Goal: Task Accomplishment & Management: Complete application form

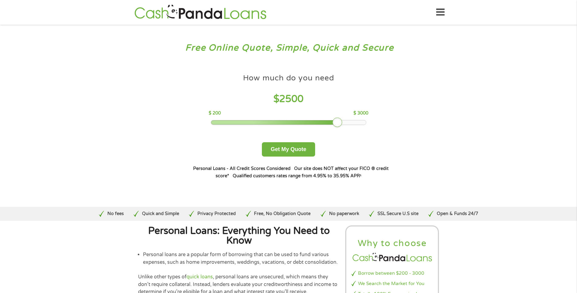
drag, startPoint x: 255, startPoint y: 122, endPoint x: 337, endPoint y: 120, distance: 81.8
click at [337, 120] on div at bounding box center [337, 122] width 10 height 10
drag, startPoint x: 293, startPoint y: 151, endPoint x: 252, endPoint y: 160, distance: 41.7
click at [293, 151] on button "Get My Quote" at bounding box center [288, 149] width 53 height 14
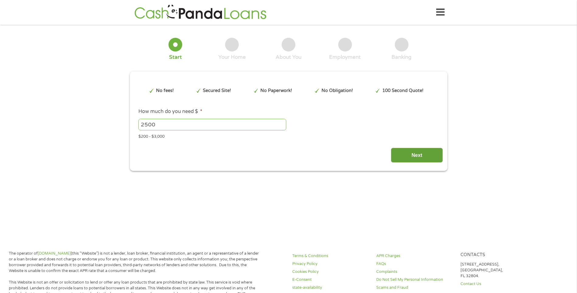
click at [428, 155] on input "Next" at bounding box center [417, 155] width 52 height 15
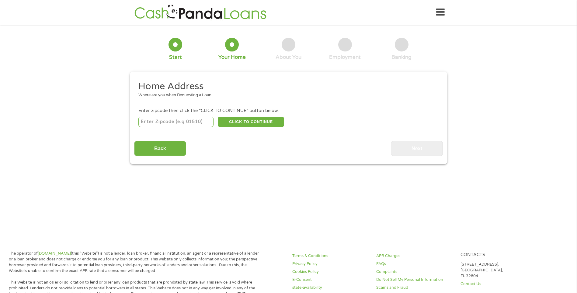
click at [156, 117] on li "Enter zipcode then click the "CLICK TO CONTINUE" button below. CLICK TO CONTINU…" at bounding box center [288, 117] width 309 height 20
click at [155, 120] on input "number" at bounding box center [175, 121] width 75 height 10
type input "62812"
click at [256, 124] on button "CLICK TO CONTINUE" at bounding box center [251, 121] width 66 height 10
type input "62812"
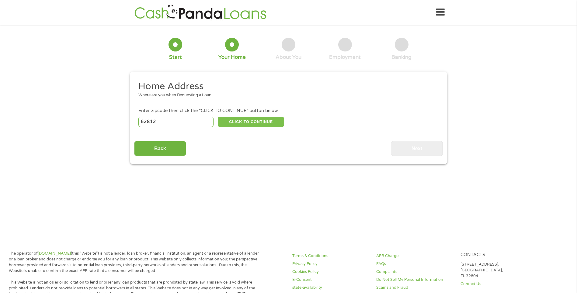
type input "[PERSON_NAME]"
select select "[US_STATE]"
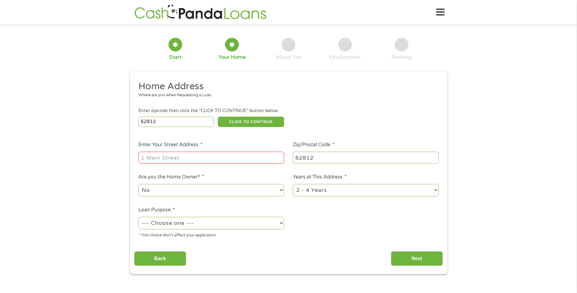
click at [222, 155] on input "Enter Your Street Address *" at bounding box center [211, 157] width 146 height 12
drag, startPoint x: 215, startPoint y: 155, endPoint x: 370, endPoint y: 134, distance: 156.8
click at [370, 134] on ul "Home Address Where are you when Requesting a Loan. Enter zipcode then click the…" at bounding box center [288, 161] width 309 height 162
type input "[STREET_ADDRESS][PERSON_NAME]"
drag, startPoint x: 357, startPoint y: 222, endPoint x: 340, endPoint y: 219, distance: 17.5
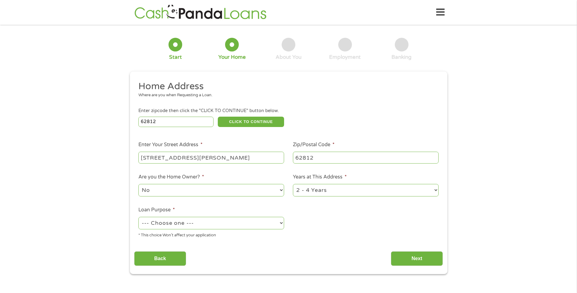
click at [357, 221] on ul "Home Address Where are you when Requesting a Loan. Enter zipcode then click the…" at bounding box center [288, 161] width 309 height 162
click at [192, 188] on select "No Yes" at bounding box center [211, 190] width 146 height 12
select select "yes"
click at [138, 184] on select "No Yes" at bounding box center [211, 190] width 146 height 12
click at [331, 189] on select "1 Year or less 1 - 2 Years 2 - 4 Years Over 4 Years" at bounding box center [366, 190] width 146 height 12
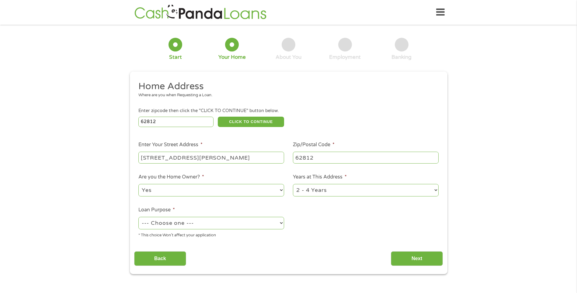
select select "60months"
click at [293, 184] on select "1 Year or less 1 - 2 Years 2 - 4 Years Over 4 Years" at bounding box center [366, 190] width 146 height 12
click at [199, 223] on select "--- Choose one --- Pay Bills Debt Consolidation Home Improvement Major Purchase…" at bounding box center [211, 223] width 146 height 12
select select "other"
click at [138, 217] on select "--- Choose one --- Pay Bills Debt Consolidation Home Improvement Major Purchase…" at bounding box center [211, 223] width 146 height 12
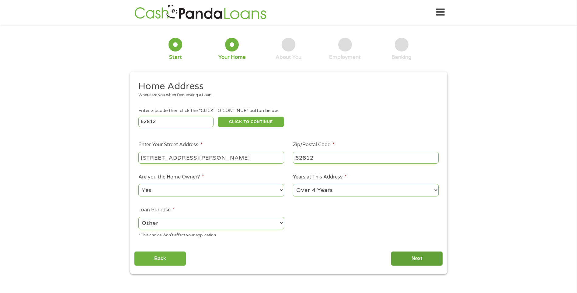
click at [423, 259] on input "Next" at bounding box center [417, 258] width 52 height 15
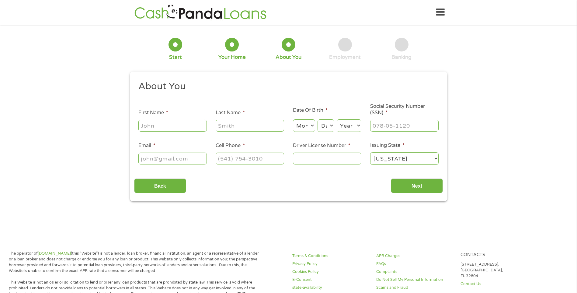
click at [162, 123] on input "First Name *" at bounding box center [172, 126] width 68 height 12
type input "[PERSON_NAME]"
select select "2"
select select "21"
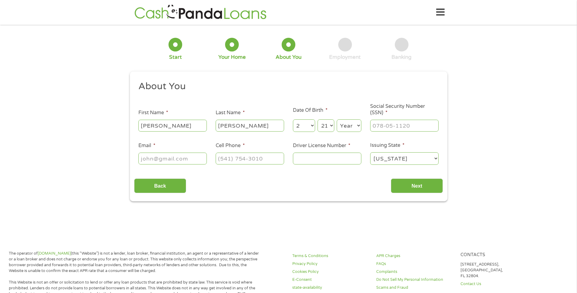
select select "1968"
type input "[EMAIL_ADDRESS][DOMAIN_NAME]"
type input "[PHONE_NUMBER]"
click at [396, 127] on input "___-__-____" at bounding box center [404, 126] width 68 height 12
type input "405-23-5889"
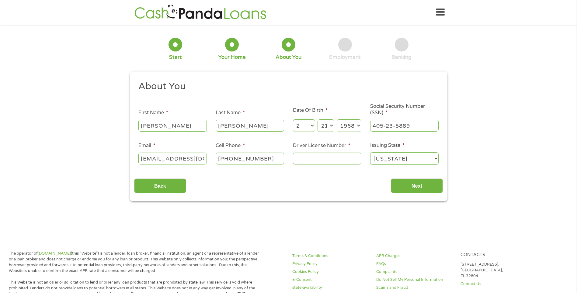
click at [329, 157] on input "Driver License Number *" at bounding box center [327, 158] width 68 height 12
type input "J52053068652"
click at [412, 184] on input "Next" at bounding box center [417, 185] width 52 height 15
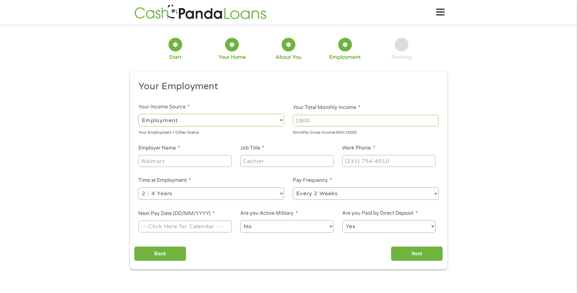
click at [325, 121] on input "Your Total Monthly Income *" at bounding box center [366, 121] width 146 height 12
type input "5576"
click at [163, 158] on input "Employer Name *" at bounding box center [184, 161] width 93 height 12
type input "[PERSON_NAME] Insurance Agency LLC"
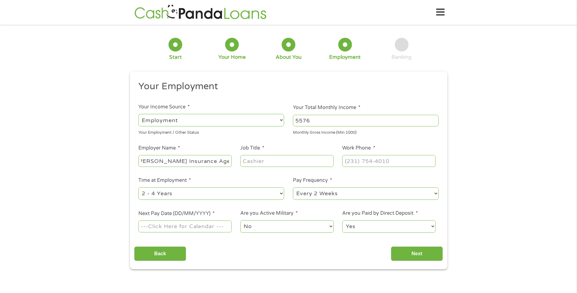
scroll to position [0, 0]
type input "Marketing Manager"
type input "[PHONE_NUMBER]"
click at [159, 194] on select "--- Choose one --- 1 Year or less 1 - 2 Years 2 - 4 Years Over 4 Years" at bounding box center [211, 193] width 146 height 12
select select "60months"
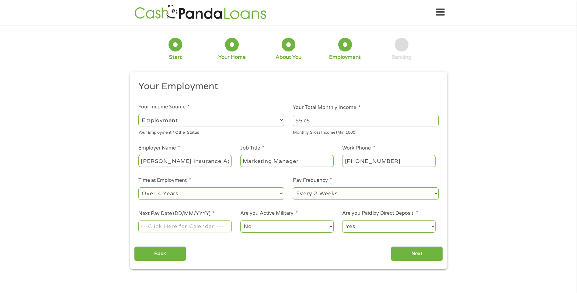
click at [138, 187] on select "--- Choose one --- 1 Year or less 1 - 2 Years 2 - 4 Years Over 4 Years" at bounding box center [211, 193] width 146 height 12
click at [170, 229] on input "Next Pay Date (DD/MM/YYYY) *" at bounding box center [184, 226] width 93 height 12
click at [194, 225] on input "Next Pay Date (DD/MM/YYYY) *" at bounding box center [184, 226] width 93 height 12
click at [143, 225] on input "Next Pay Date (DD/MM/YYYY) *" at bounding box center [184, 226] width 93 height 12
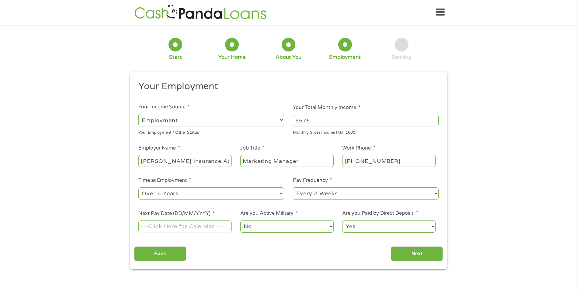
drag, startPoint x: 161, startPoint y: 213, endPoint x: 170, endPoint y: 232, distance: 21.1
click at [161, 213] on label "Next Pay Date (DD/MM/YYYY) *" at bounding box center [176, 213] width 76 height 6
click at [161, 220] on input "Next Pay Date (DD/MM/YYYY) *" at bounding box center [184, 226] width 93 height 12
click at [181, 228] on input "Next Pay Date (DD/MM/YYYY) *" at bounding box center [184, 226] width 93 height 12
click at [182, 228] on input "Next Pay Date (DD/MM/YYYY) *" at bounding box center [184, 226] width 93 height 12
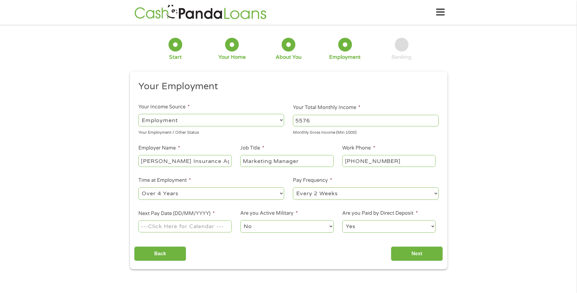
click at [195, 227] on input "Next Pay Date (DD/MM/YYYY) *" at bounding box center [184, 226] width 93 height 12
type input "[DATE]"
click at [416, 249] on input "Next" at bounding box center [417, 253] width 52 height 15
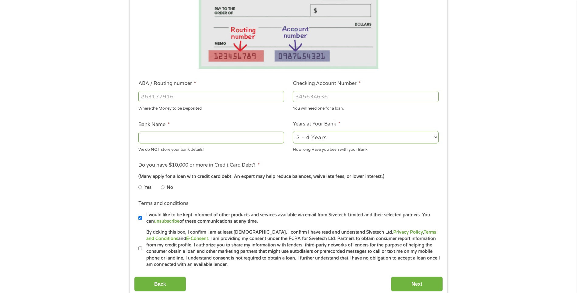
scroll to position [122, 0]
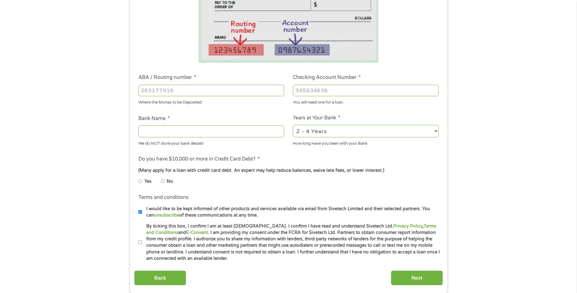
click at [164, 180] on input "No" at bounding box center [163, 181] width 4 height 10
radio input "true"
click at [139, 210] on input "I would like to be kept informed of other products and services available via e…" at bounding box center [140, 212] width 4 height 10
checkbox input "false"
click at [140, 241] on input "By ticking this box, I confirm I am at least [DEMOGRAPHIC_DATA]. I confirm I ha…" at bounding box center [140, 242] width 4 height 10
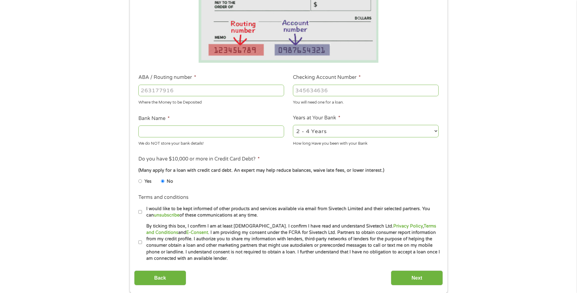
checkbox input "true"
click at [329, 134] on select "2 - 4 Years 6 - 12 Months 1 - 2 Years Over 4 Years" at bounding box center [366, 131] width 146 height 12
select select "60months"
click at [293, 125] on select "2 - 4 Years 6 - 12 Months 1 - 2 Years Over 4 Years" at bounding box center [366, 131] width 146 height 12
click at [183, 86] on input "ABA / Routing number *" at bounding box center [211, 91] width 146 height 12
